Goal: Transaction & Acquisition: Book appointment/travel/reservation

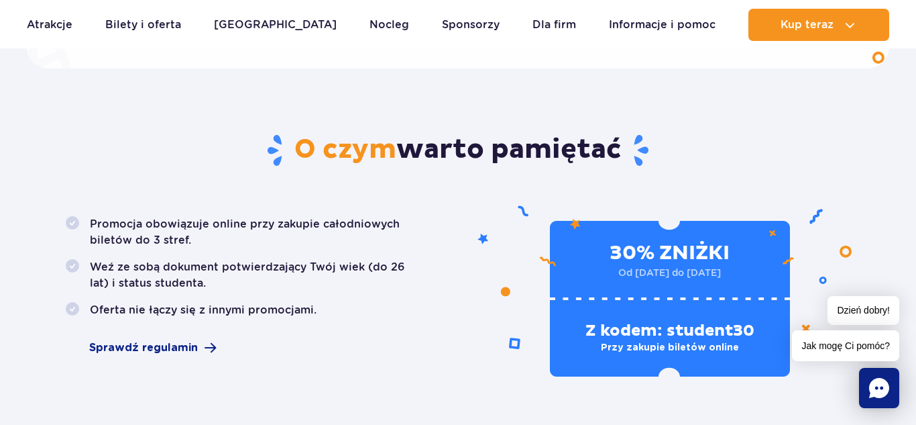
scroll to position [702, 0]
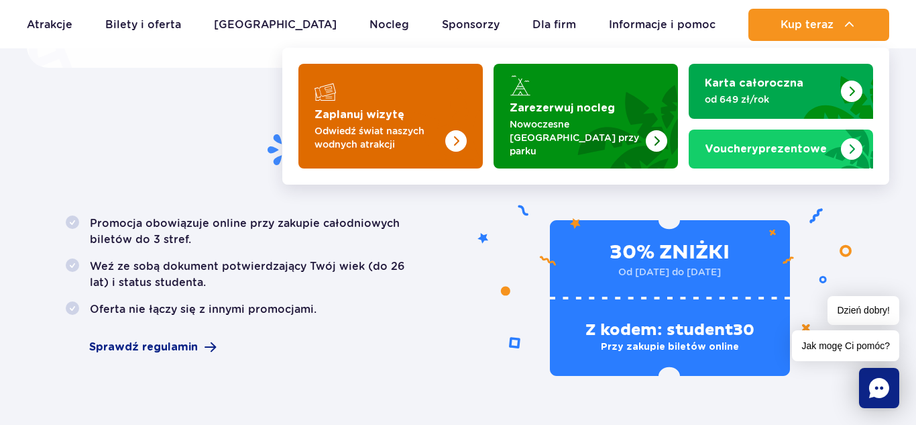
click at [402, 134] on p "Odwiedź świat naszych wodnych atrakcji" at bounding box center [380, 137] width 131 height 27
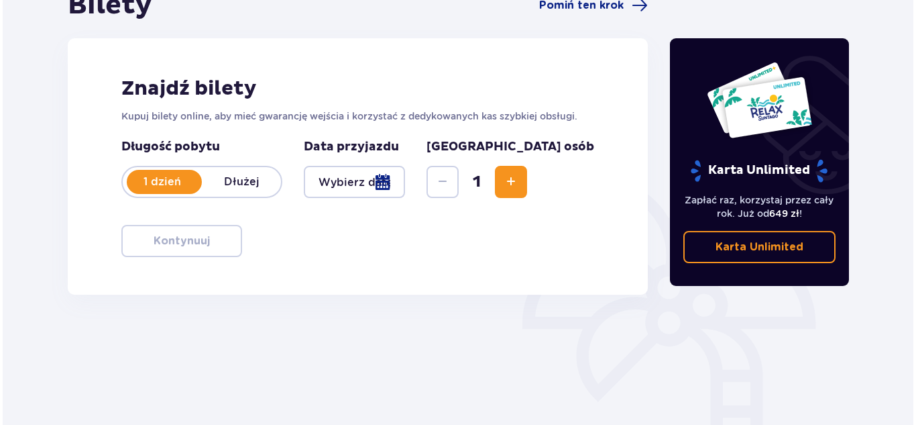
scroll to position [199, 0]
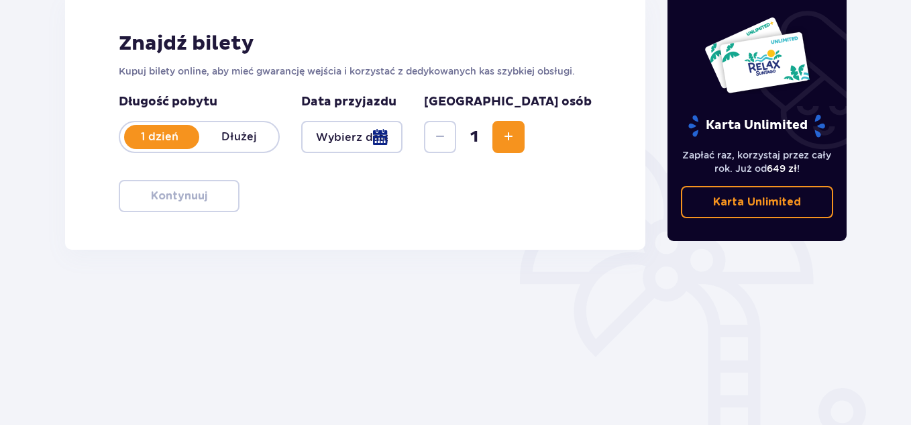
click at [396, 136] on div at bounding box center [351, 137] width 101 height 32
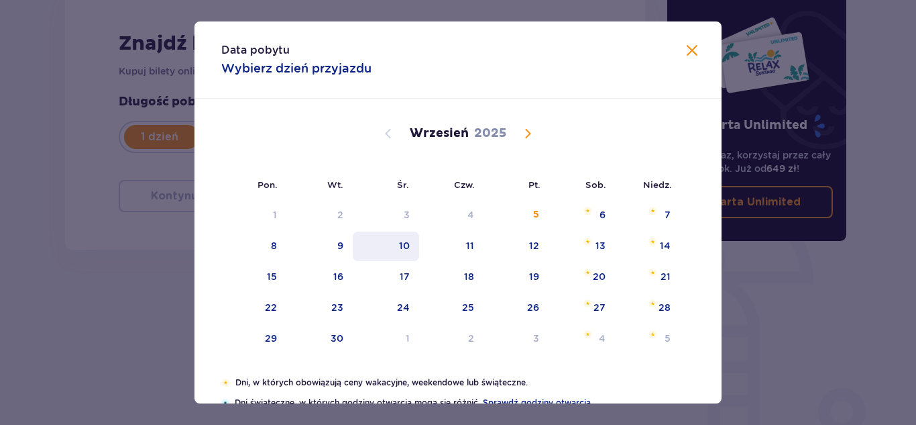
click at [386, 245] on div "10" at bounding box center [386, 246] width 66 height 30
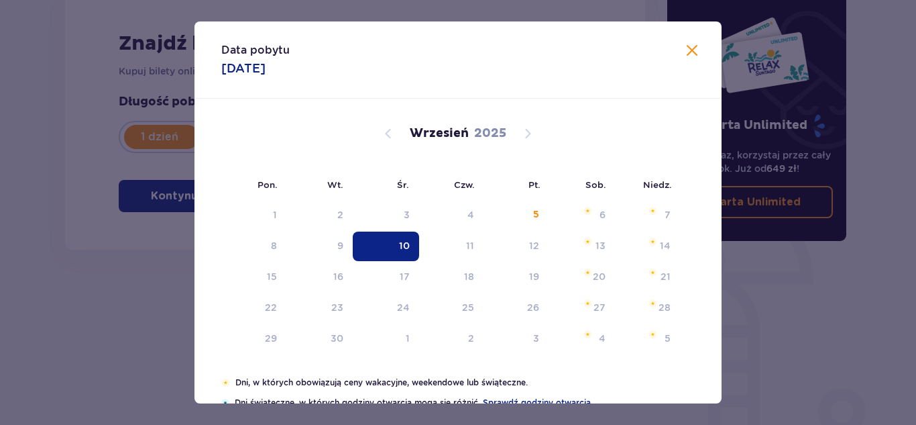
click at [337, 153] on div "Długość pobytu 1 dzień Dłużej Data przyjazdu 10.09.25 Liczba osób 1" at bounding box center [355, 131] width 473 height 75
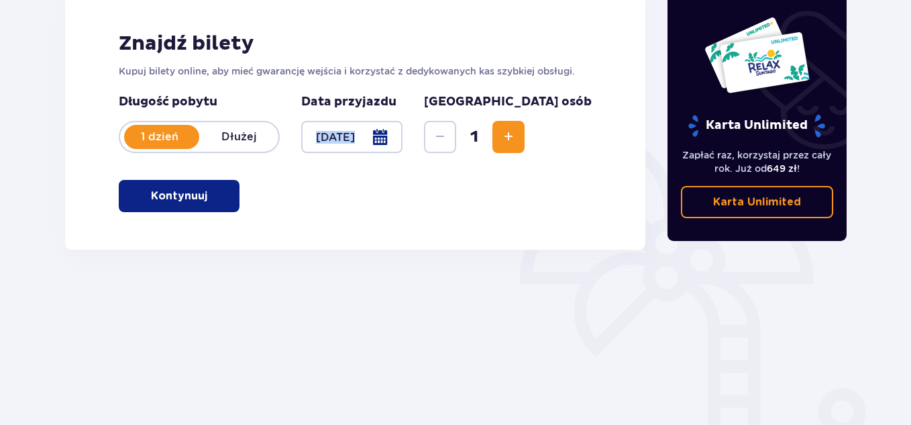
click at [366, 141] on div at bounding box center [351, 137] width 101 height 32
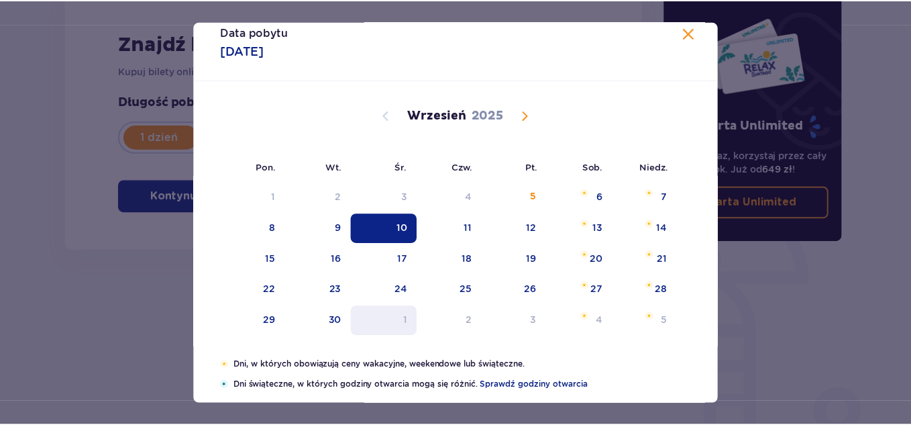
scroll to position [50, 0]
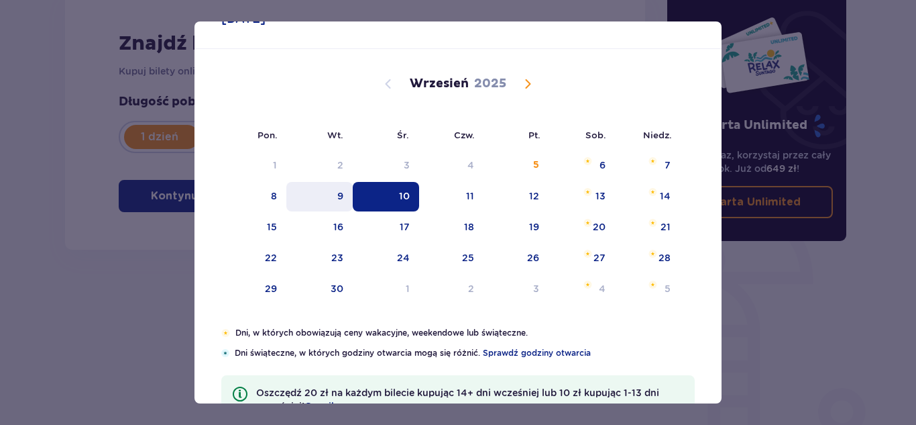
click at [323, 194] on div "9" at bounding box center [319, 197] width 66 height 30
type input "09.09.25"
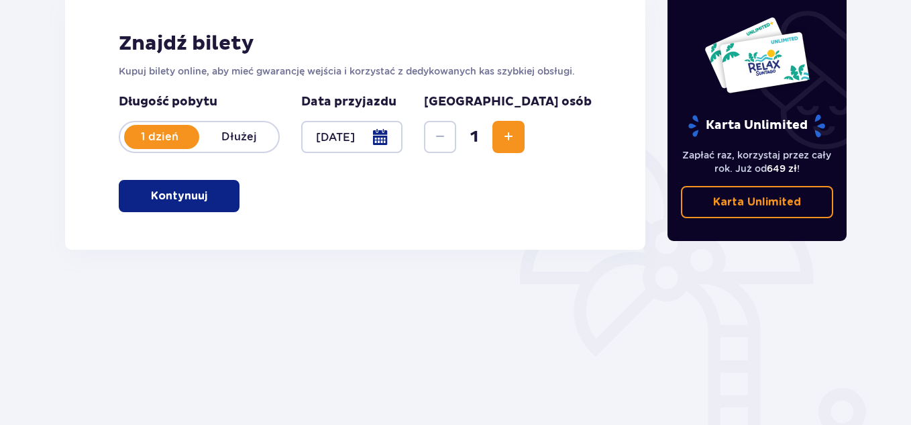
click at [516, 129] on span "Increase" at bounding box center [508, 137] width 16 height 16
click at [185, 203] on p "Kontynuuj" at bounding box center [179, 195] width 56 height 15
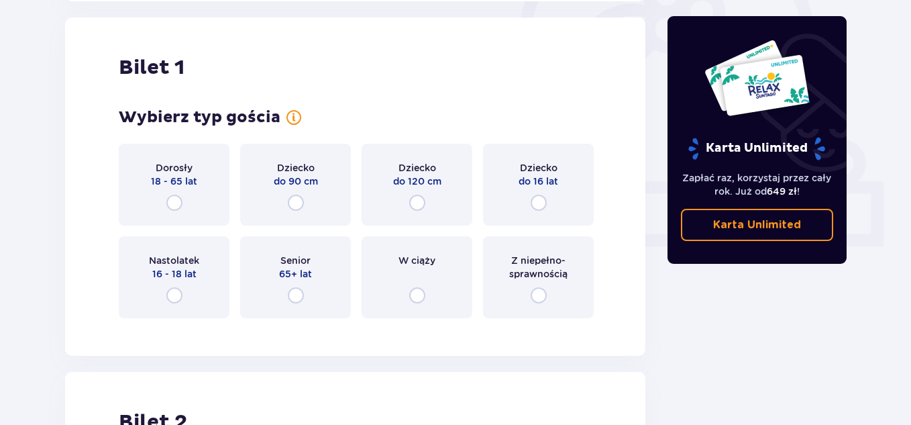
scroll to position [448, 0]
click at [208, 201] on div "Dorosły 18 - 65 lat" at bounding box center [174, 183] width 111 height 82
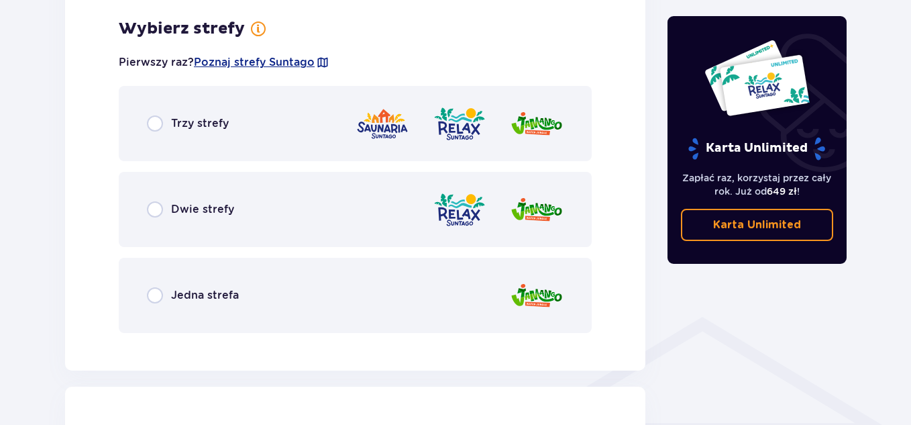
scroll to position [775, 0]
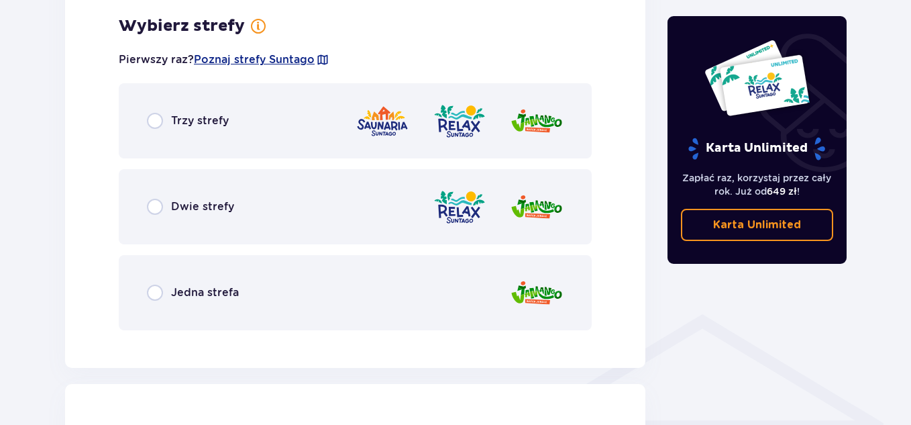
click at [240, 119] on div "Trzy strefy" at bounding box center [355, 120] width 473 height 75
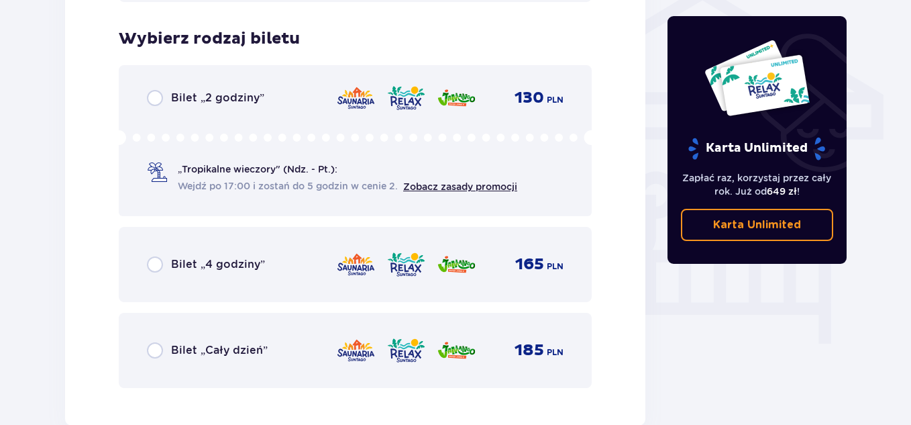
scroll to position [1116, 0]
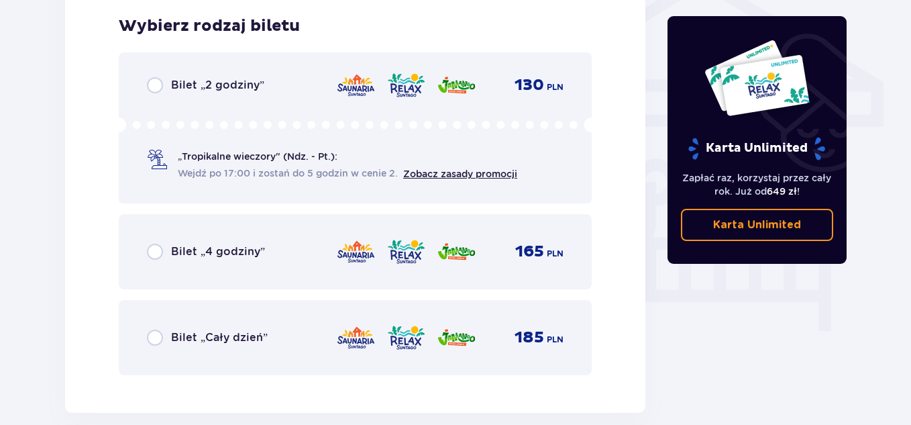
click at [230, 319] on div "Bilet „Cały dzień” 185 PLN" at bounding box center [355, 337] width 473 height 75
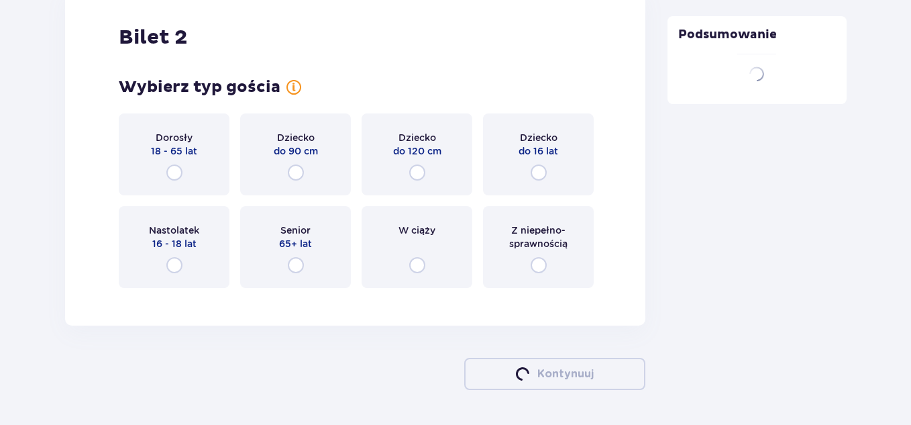
scroll to position [1581, 0]
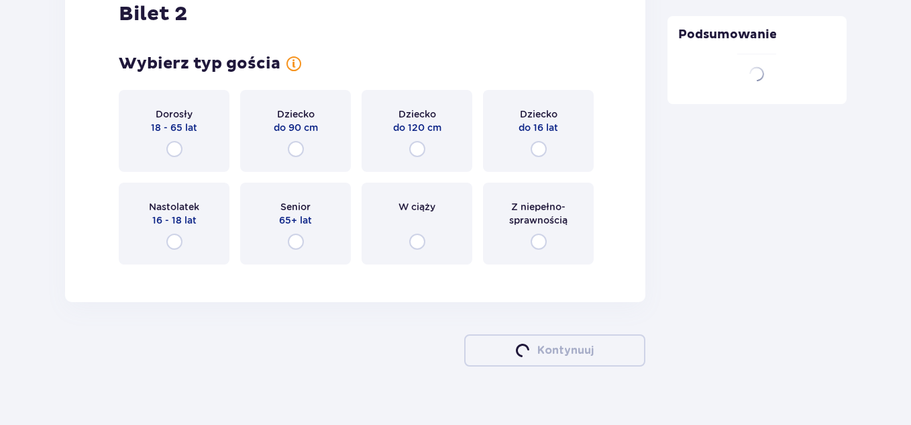
click at [192, 124] on p "18 - 65 lat" at bounding box center [174, 127] width 46 height 13
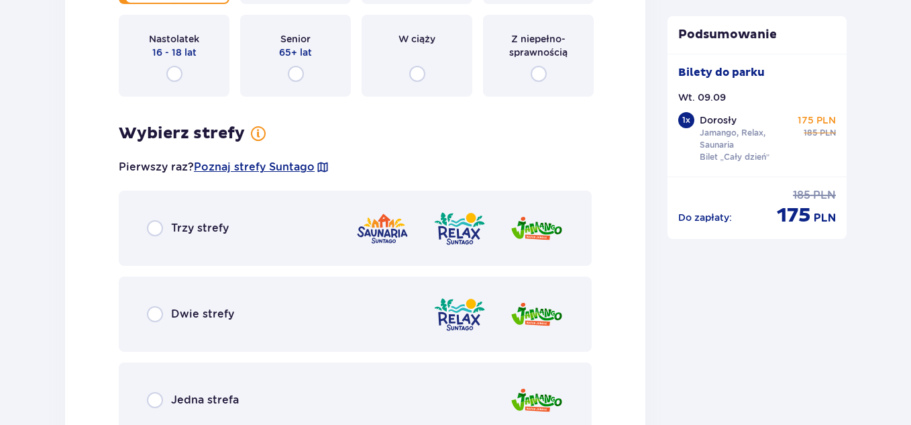
scroll to position [1749, 0]
click at [221, 229] on p "Trzy strefy" at bounding box center [200, 227] width 58 height 15
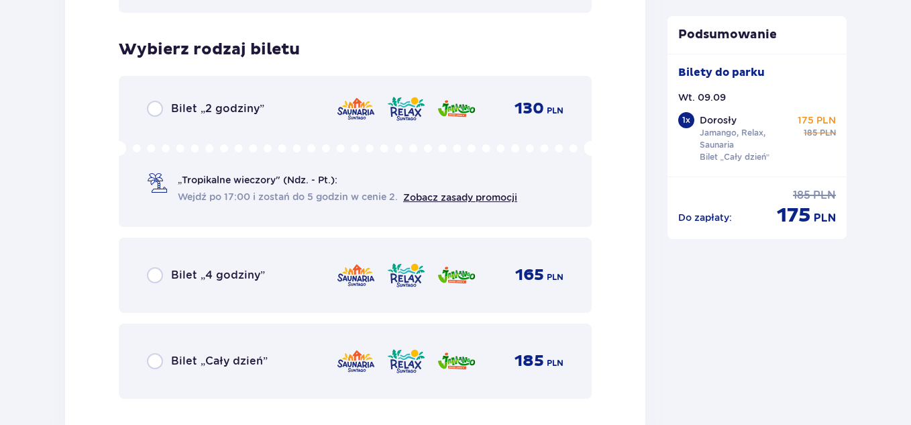
scroll to position [2145, 0]
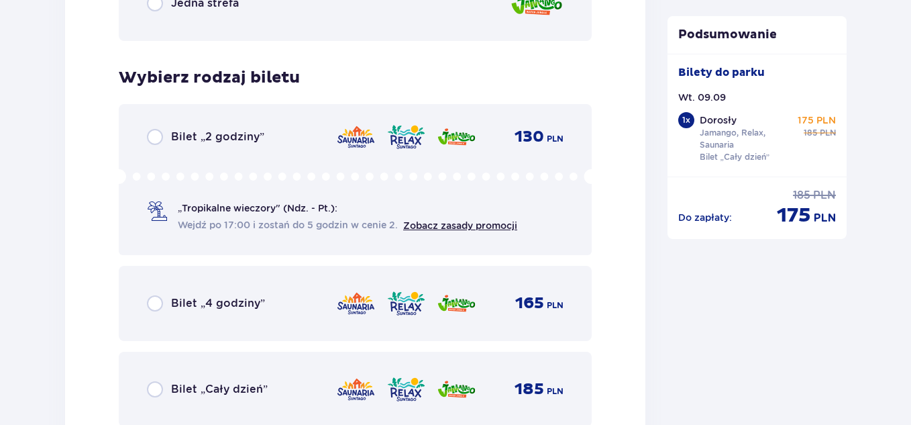
click at [231, 367] on div "Bilet „Cały dzień” 185 PLN" at bounding box center [355, 388] width 473 height 75
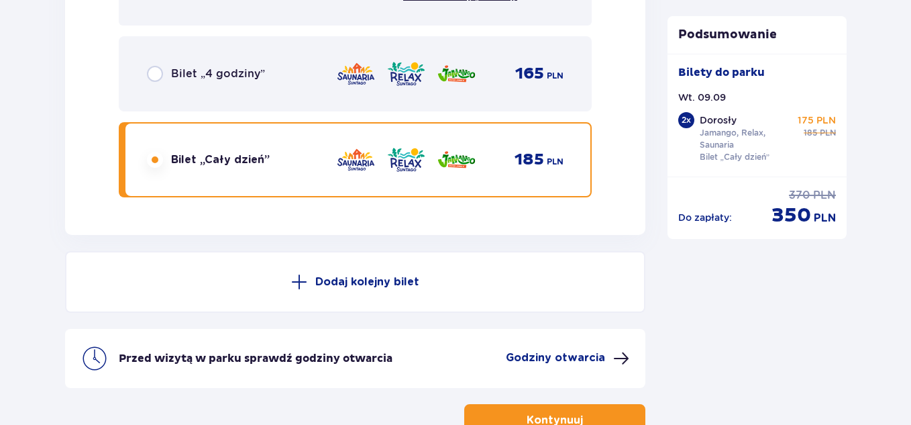
scroll to position [2454, 0]
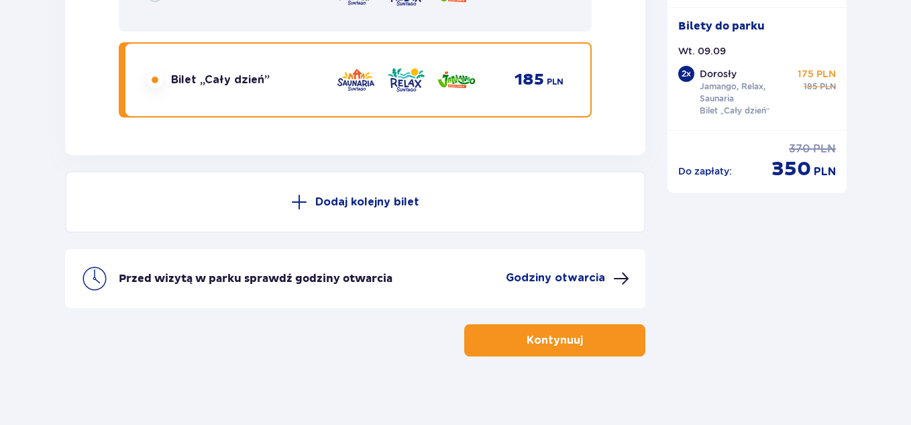
click at [550, 331] on button "Kontynuuj" at bounding box center [554, 340] width 181 height 32
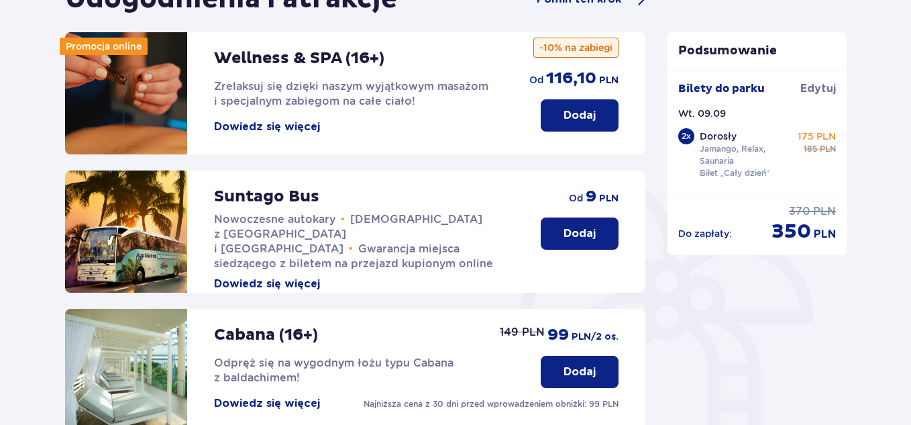
scroll to position [209, 0]
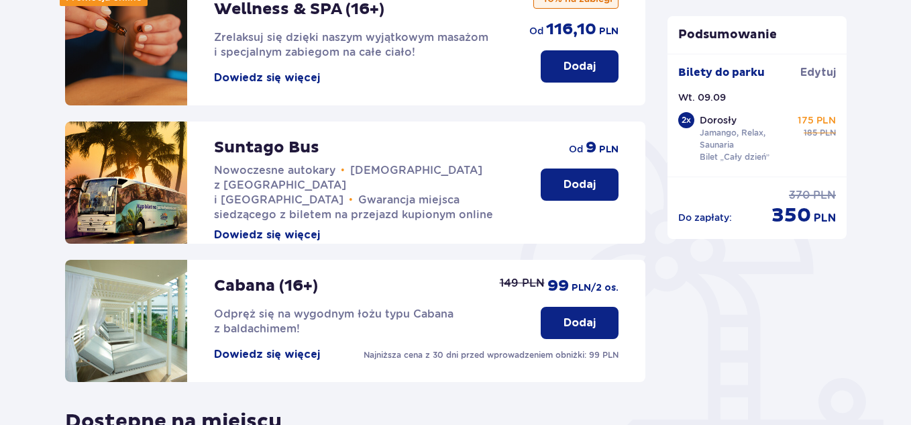
click at [586, 184] on p "Dodaj" at bounding box center [579, 184] width 32 height 15
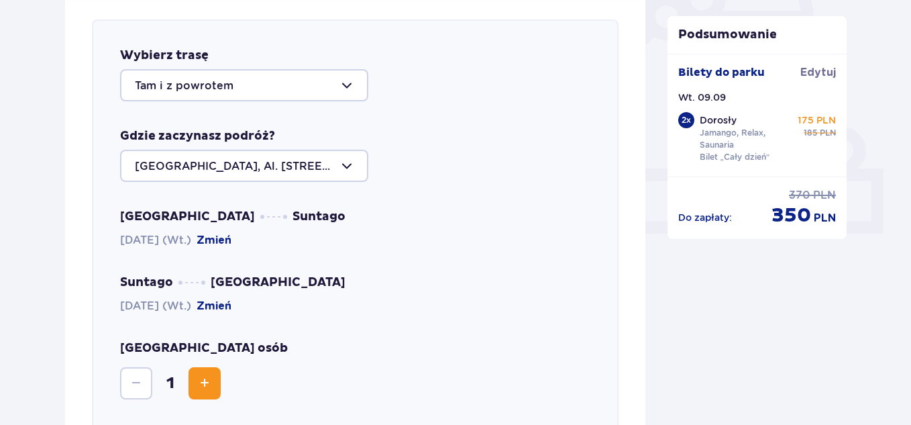
scroll to position [463, 0]
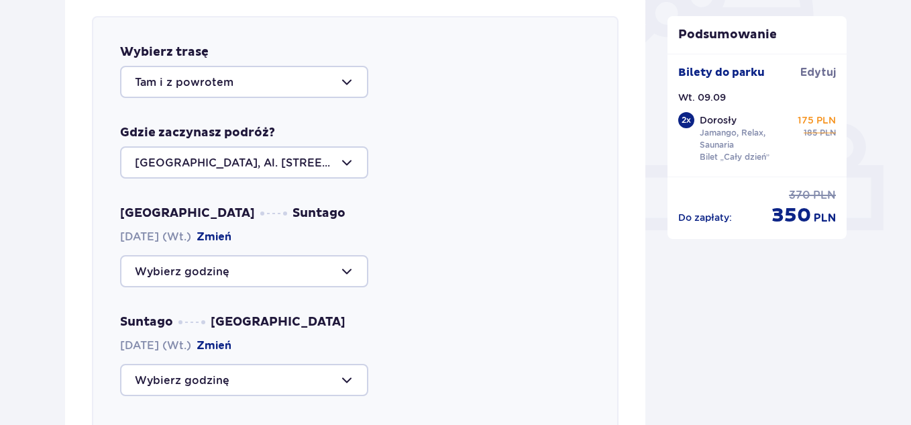
click at [289, 276] on div at bounding box center [244, 271] width 248 height 32
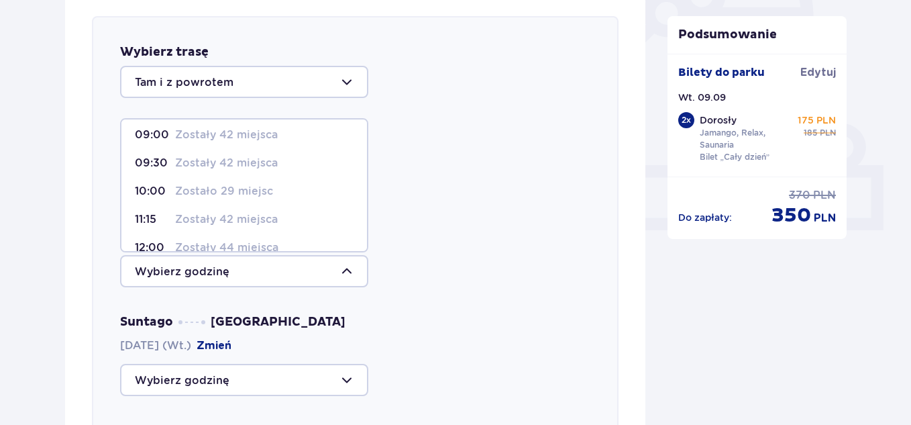
scroll to position [7, 0]
click at [244, 139] on p "Zostały 42 miejsca" at bounding box center [226, 133] width 103 height 15
type input "09:00"
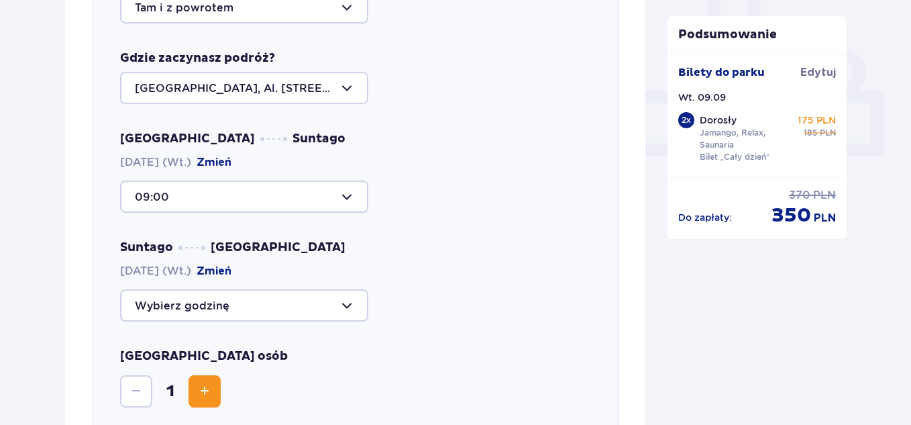
scroll to position [553, 0]
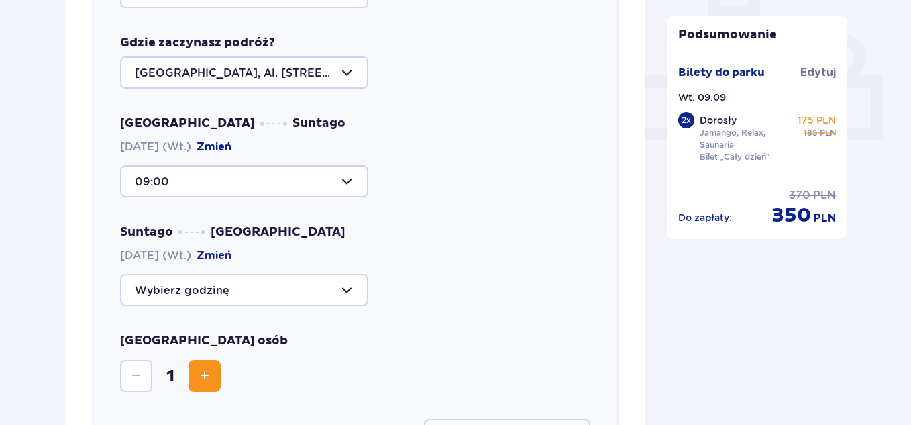
click at [303, 299] on div at bounding box center [244, 290] width 248 height 32
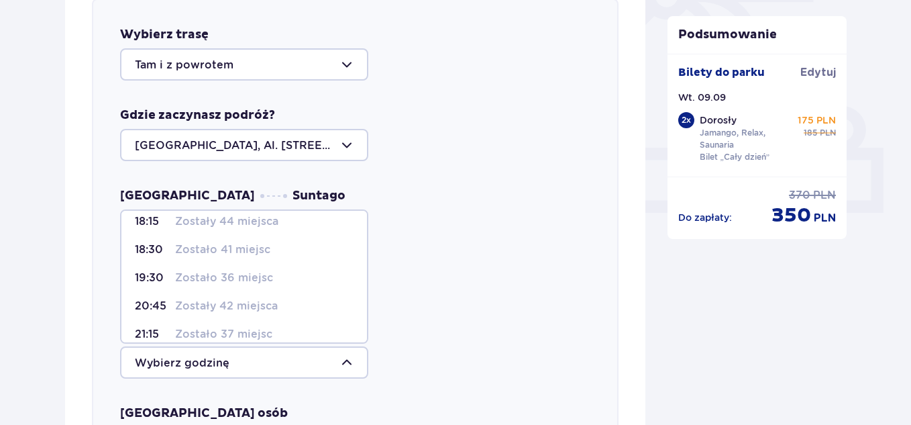
scroll to position [66, 0]
click at [250, 282] on p "Zostało 36 miejsc" at bounding box center [224, 278] width 98 height 15
type input "19:30"
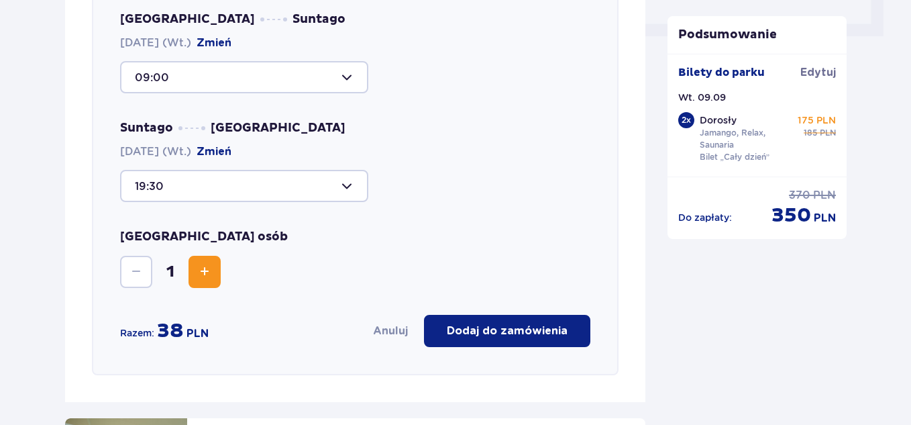
scroll to position [783, 0]
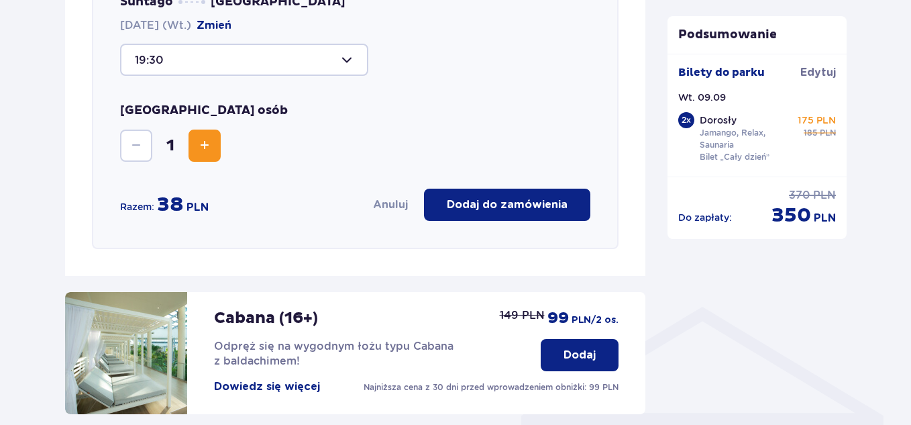
click at [205, 136] on button "Increase" at bounding box center [204, 145] width 32 height 32
click at [496, 197] on button "Dodaj do zamówienia" at bounding box center [507, 204] width 166 height 32
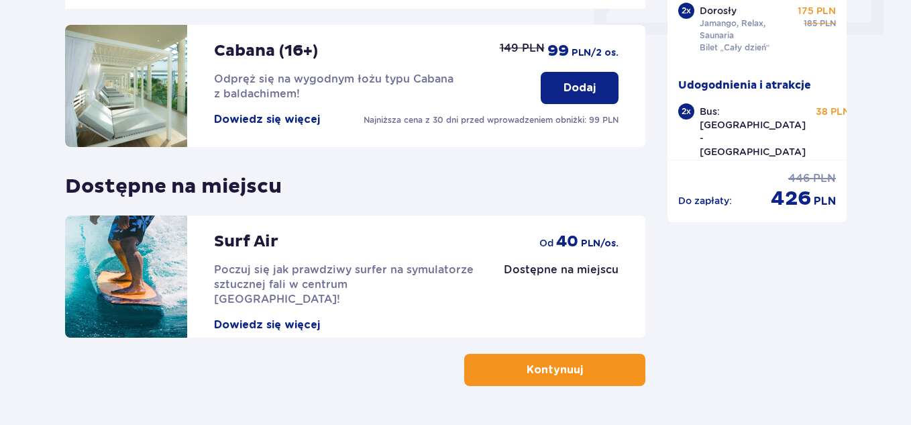
scroll to position [699, 0]
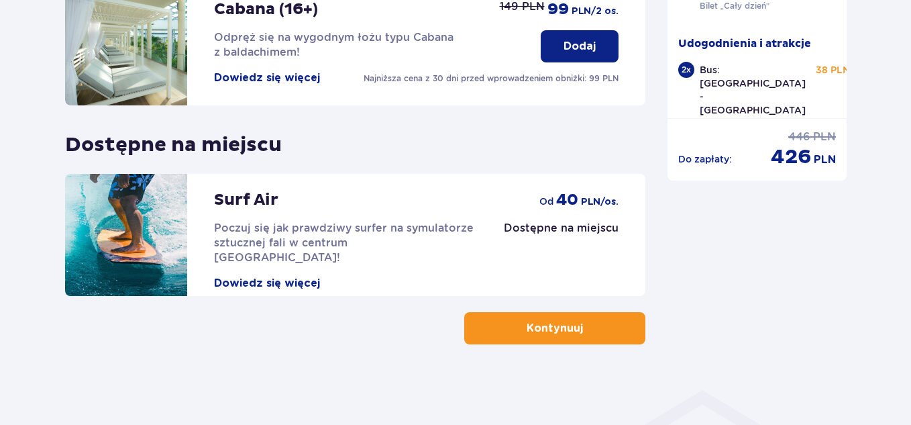
click at [561, 331] on p "Kontynuuj" at bounding box center [554, 328] width 56 height 15
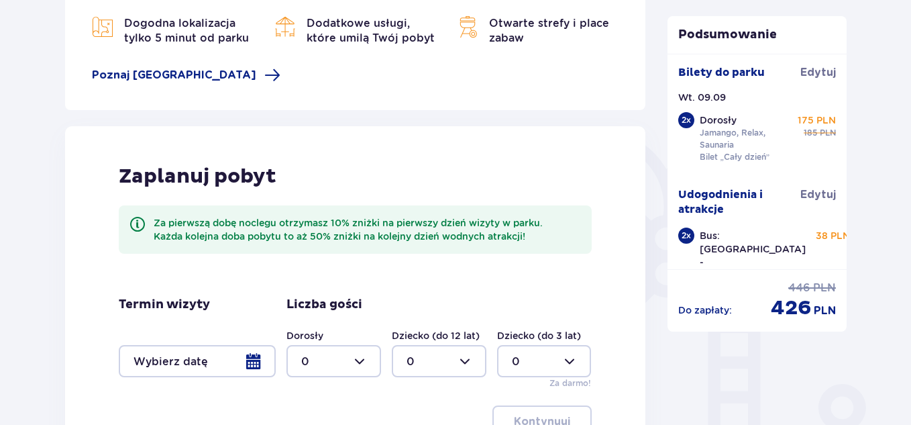
scroll to position [382, 0]
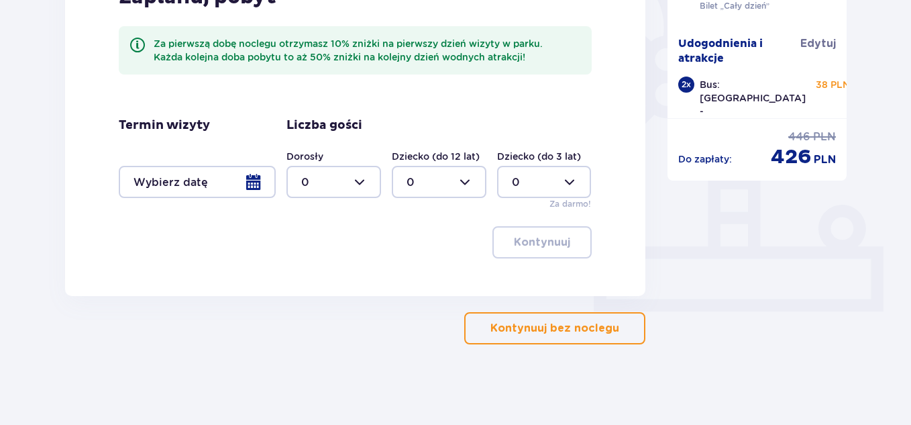
click at [578, 331] on p "Kontynuuj bez noclegu" at bounding box center [554, 328] width 129 height 15
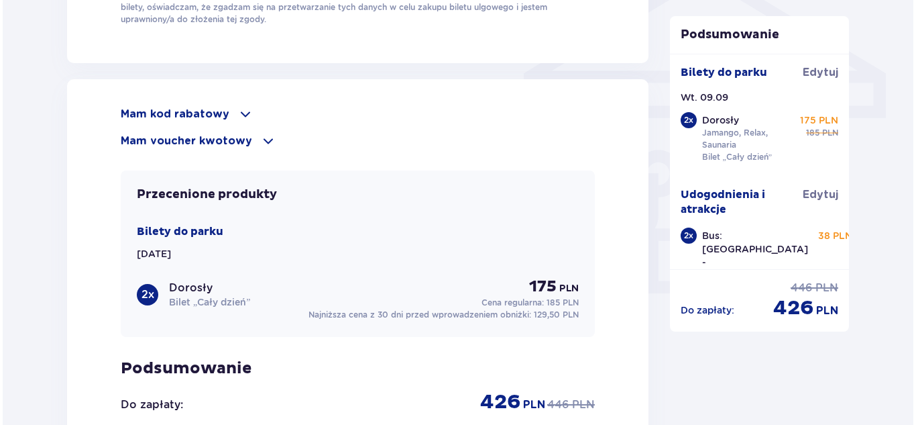
scroll to position [1055, 0]
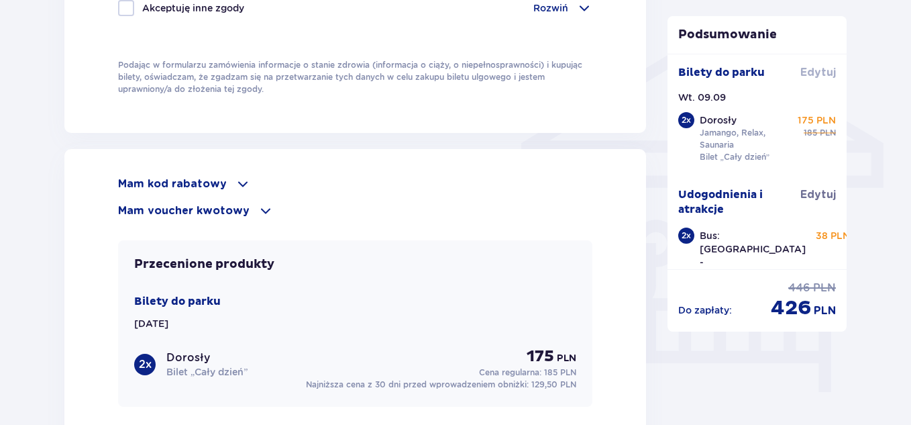
click at [804, 75] on span "Edytuj" at bounding box center [818, 72] width 36 height 15
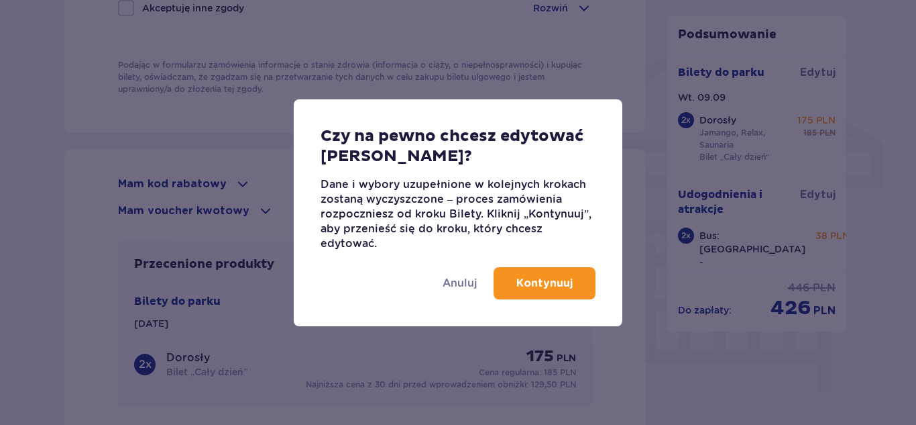
click at [537, 295] on button "Kontynuuj" at bounding box center [545, 283] width 102 height 32
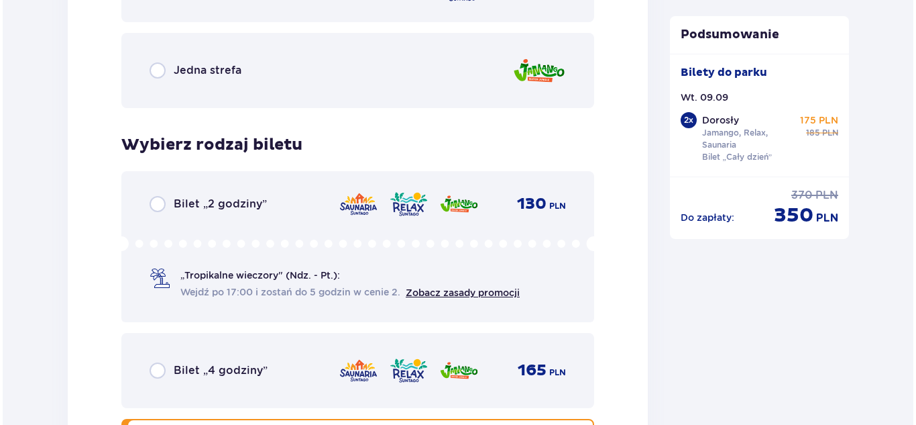
scroll to position [2466, 0]
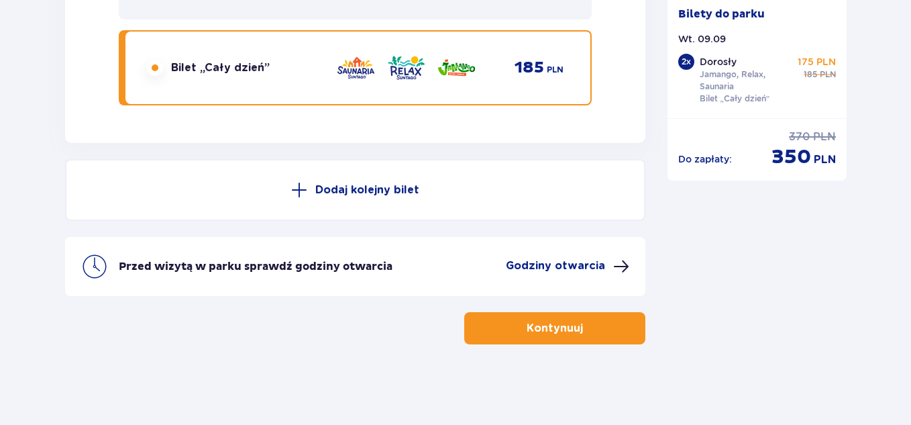
click at [627, 271] on span at bounding box center [621, 266] width 16 height 16
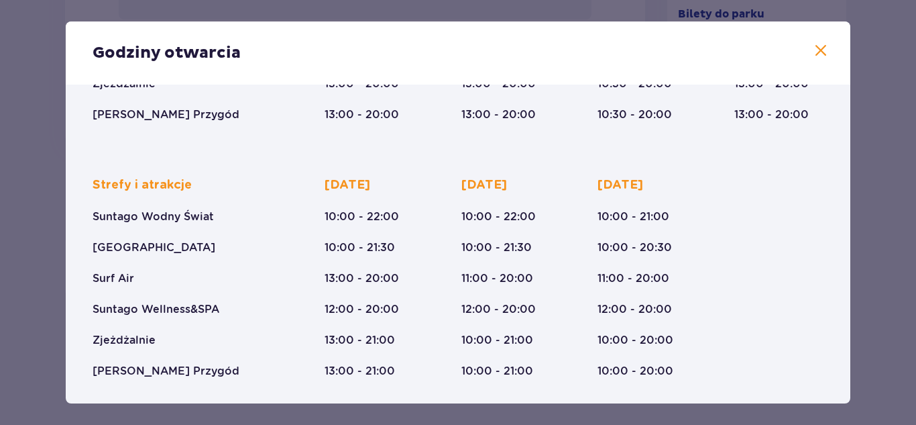
scroll to position [272, 0]
